Goal: Navigation & Orientation: Find specific page/section

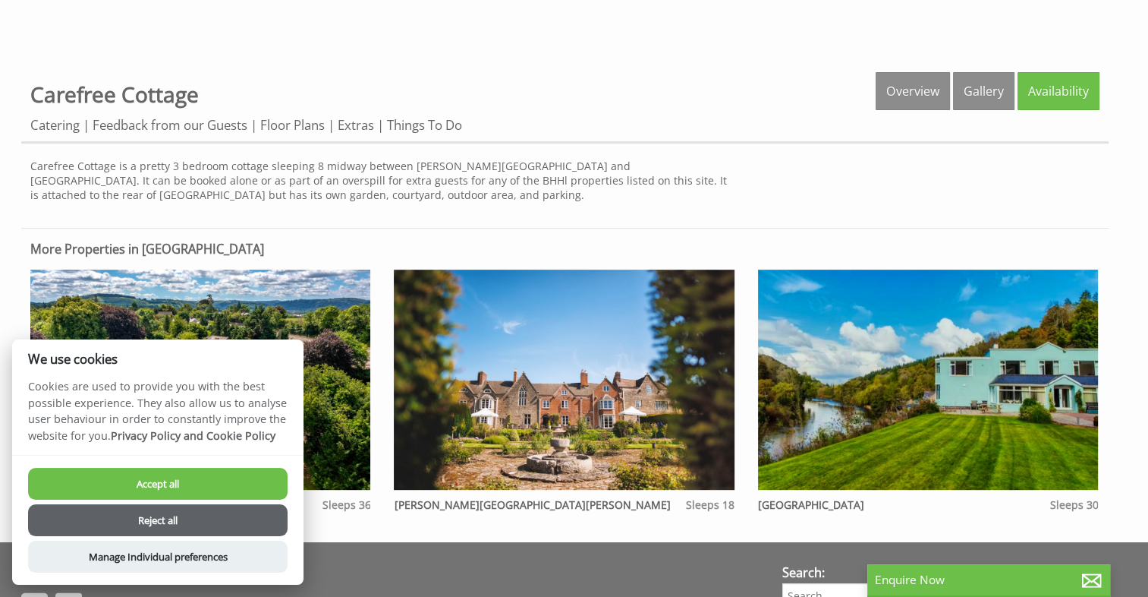
scroll to position [400, 0]
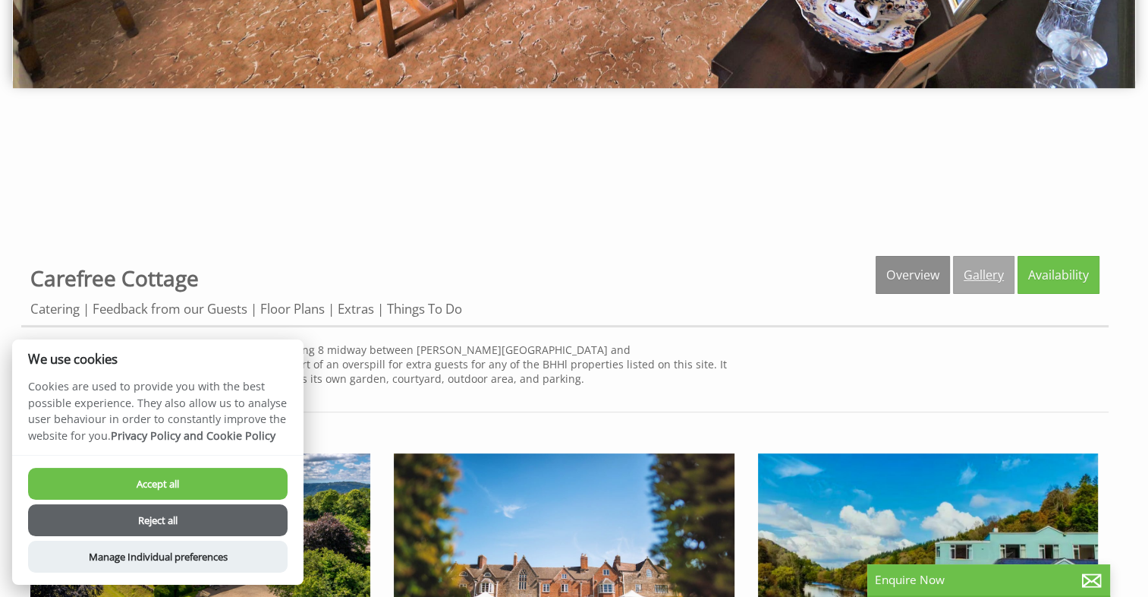
click at [987, 275] on link "Gallery" at bounding box center [983, 275] width 61 height 38
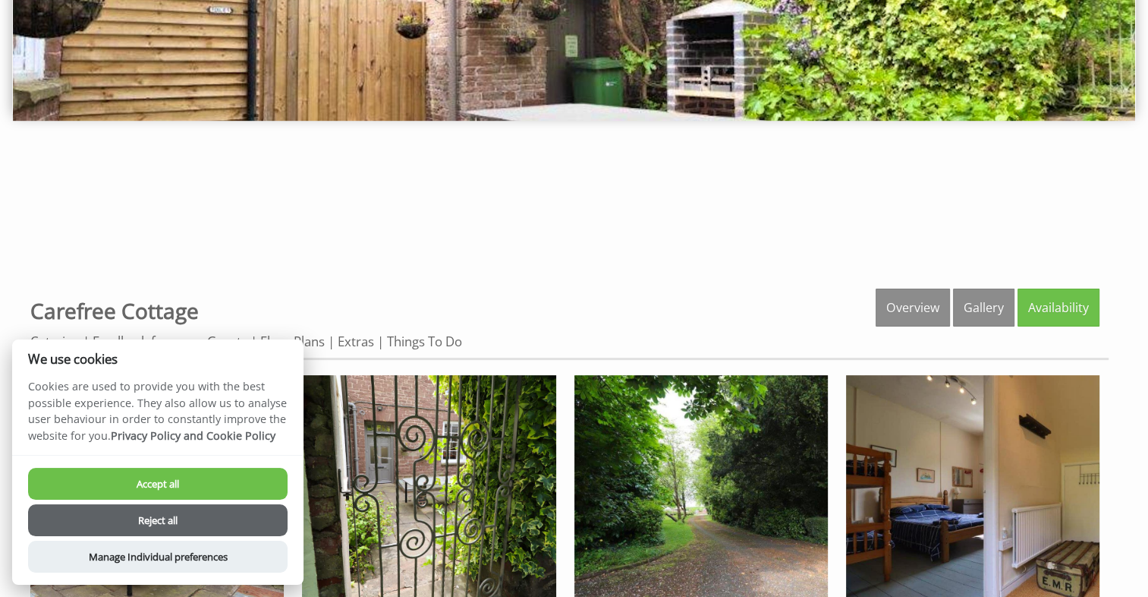
scroll to position [366, 0]
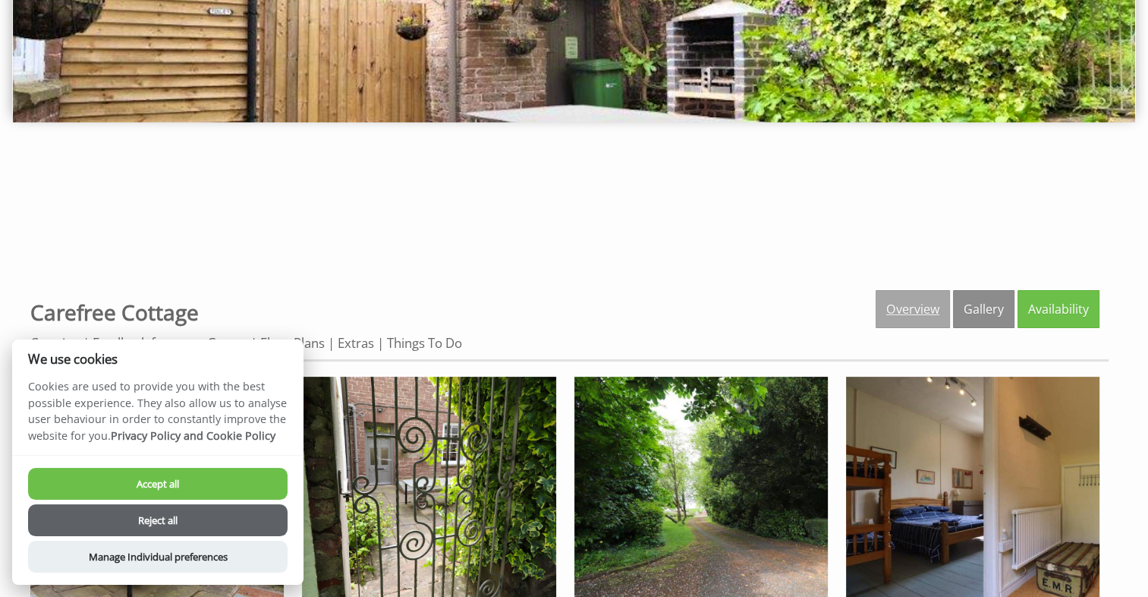
click at [914, 303] on link "Overview" at bounding box center [913, 309] width 74 height 38
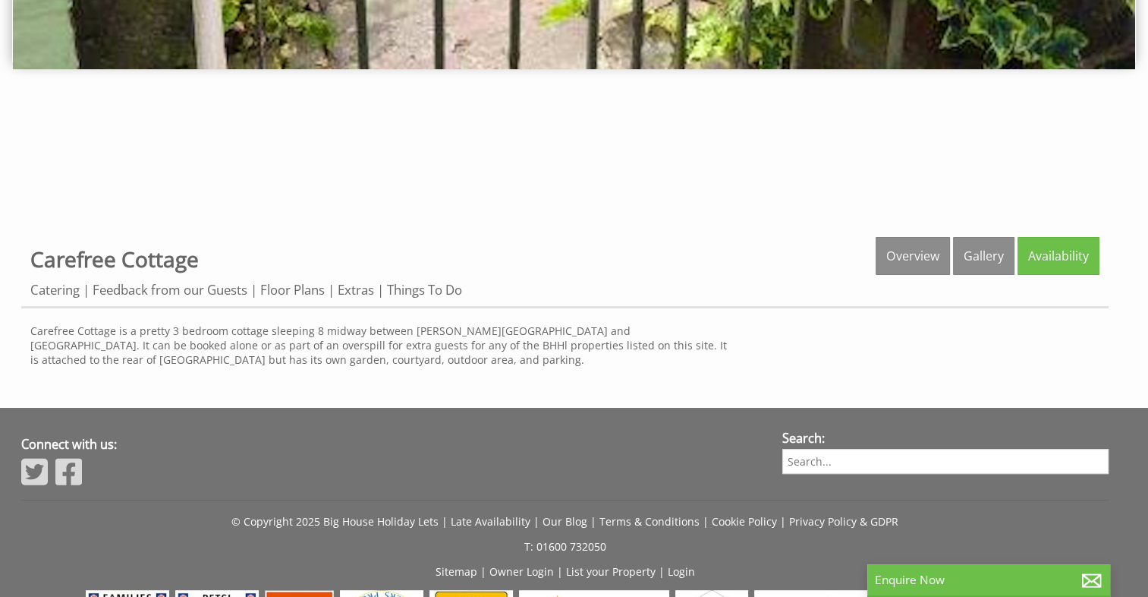
scroll to position [521, 0]
